Goal: Task Accomplishment & Management: Manage account settings

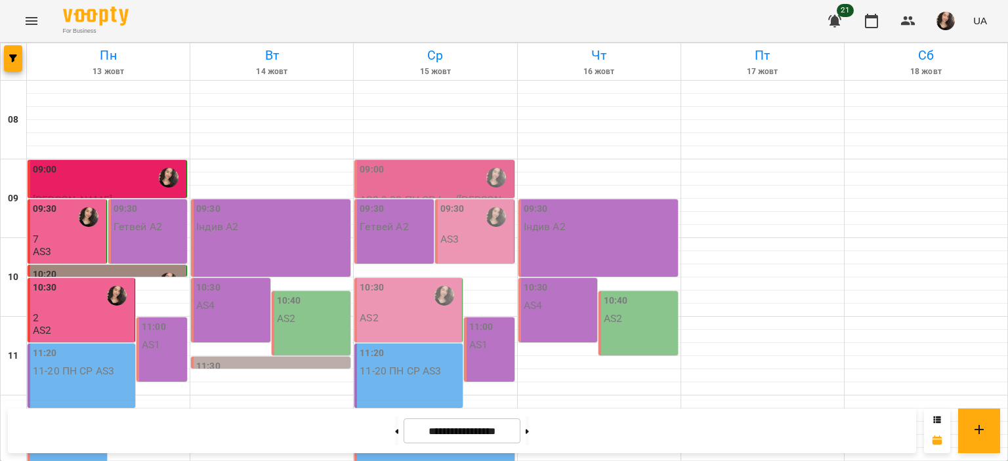
scroll to position [58, 0]
click at [31, 19] on icon "Menu" at bounding box center [32, 21] width 16 height 16
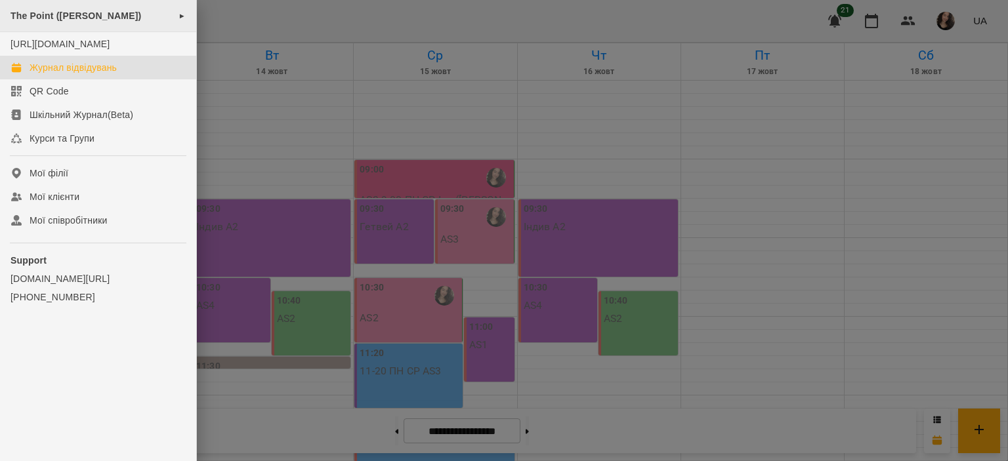
click at [61, 13] on span "The Point (Донцова)" at bounding box center [76, 16] width 131 height 11
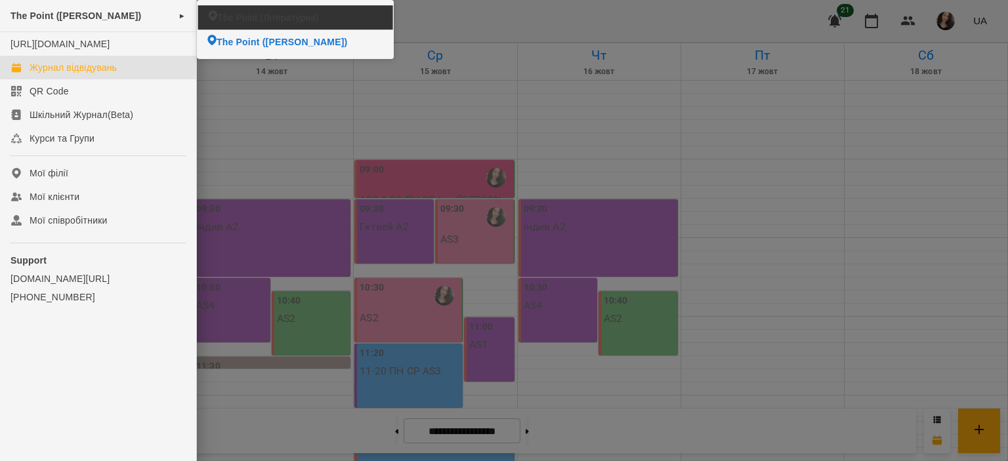
click at [243, 22] on span "The Point (Літературна)" at bounding box center [267, 17] width 101 height 13
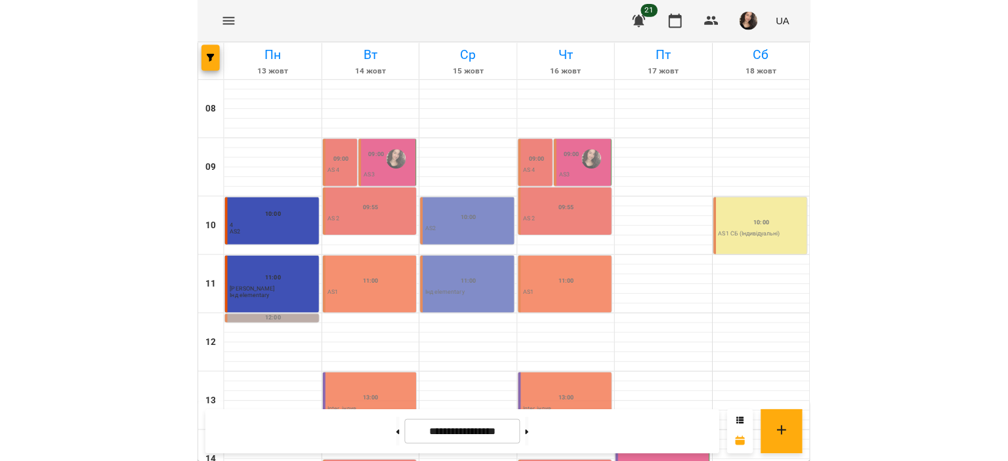
scroll to position [30, 0]
